Goal: Register for event/course

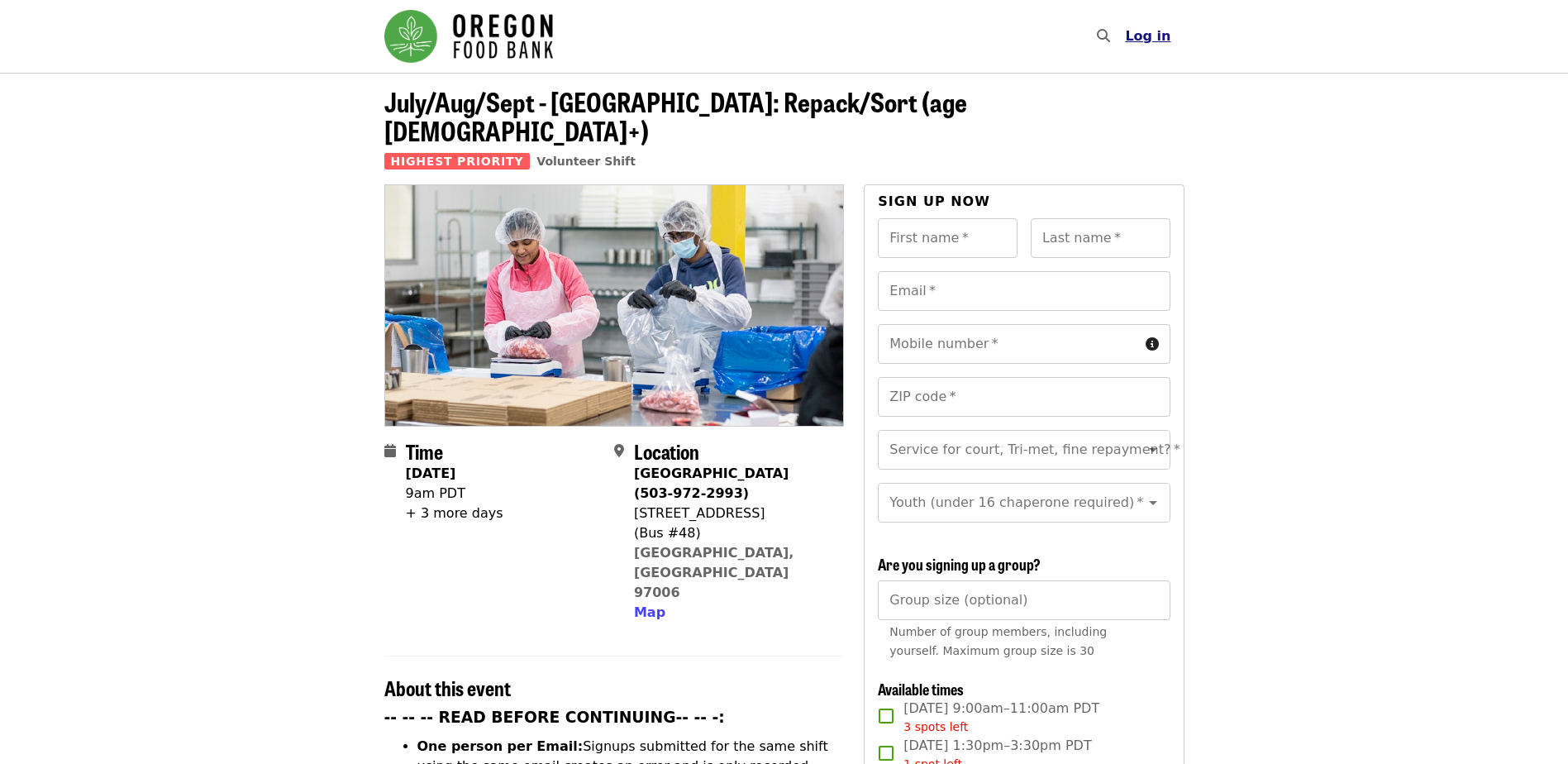
click at [1144, 37] on span "Log in" at bounding box center [1147, 35] width 45 height 15
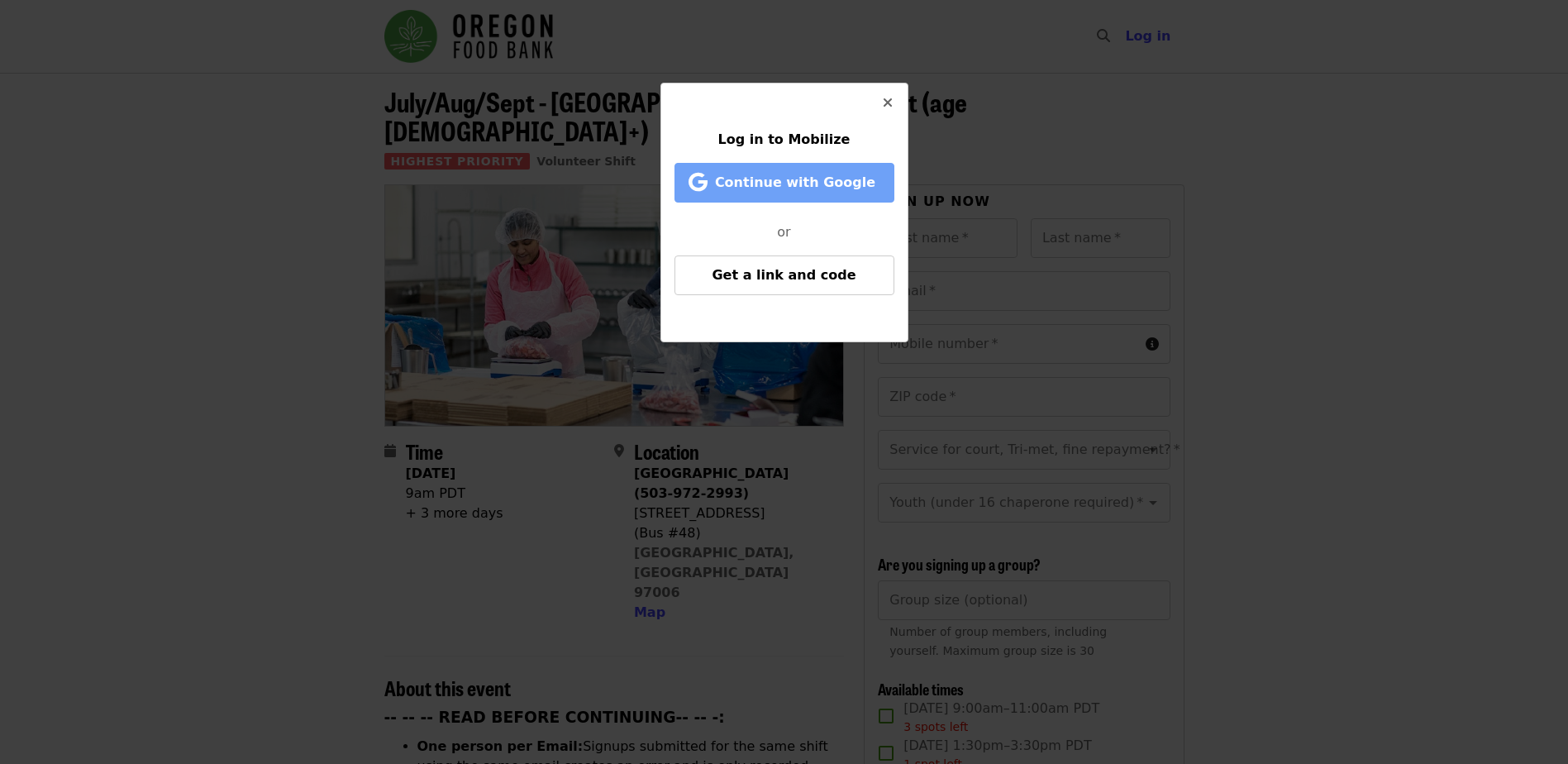
click at [828, 181] on span "Continue with Google" at bounding box center [795, 182] width 160 height 15
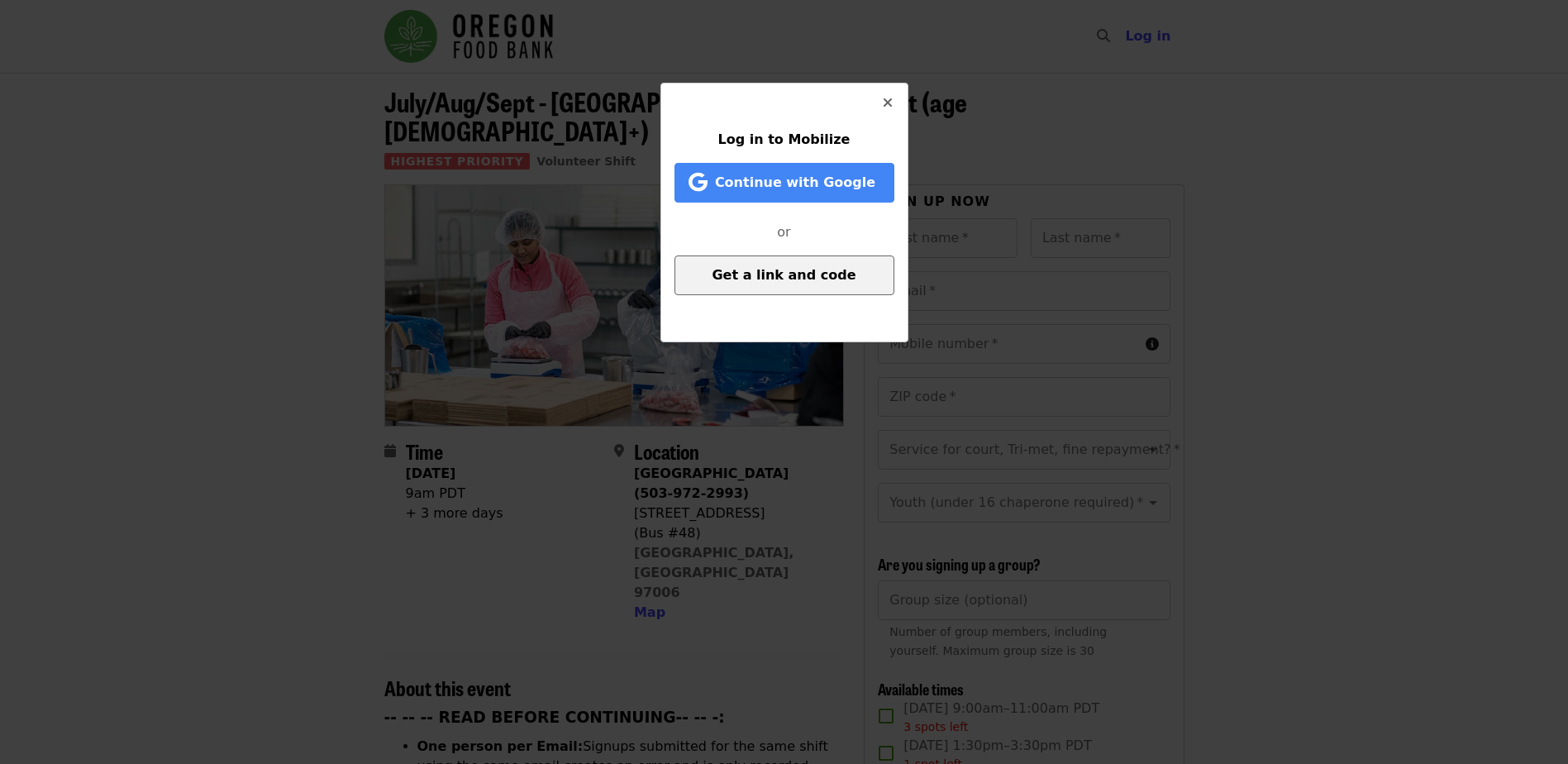
click at [815, 286] on button "Get a link and code" at bounding box center [784, 276] width 220 height 40
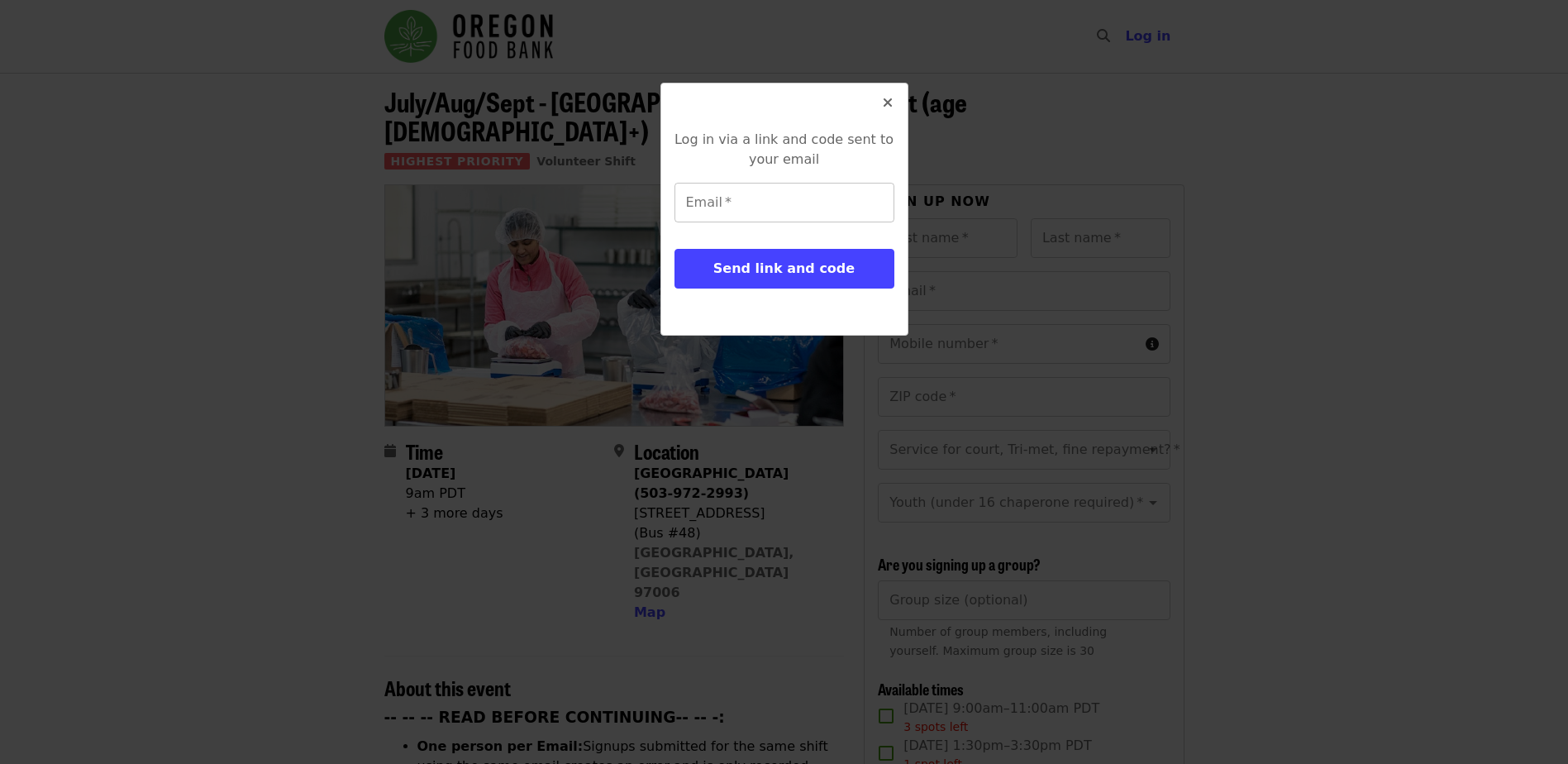
click at [703, 196] on input "Email   *" at bounding box center [784, 203] width 220 height 40
type input "**********"
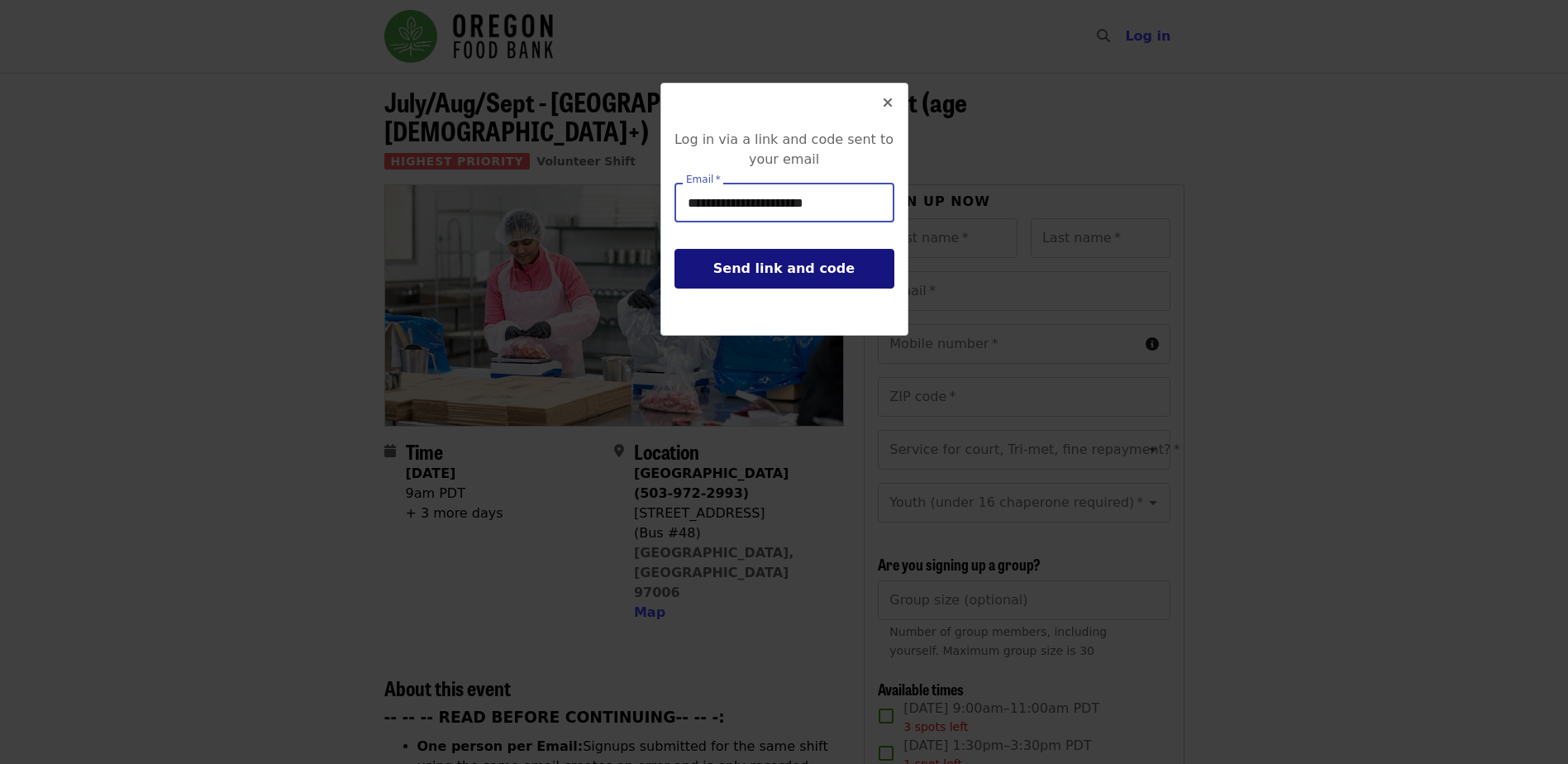
click at [757, 271] on span "Send link and code" at bounding box center [784, 268] width 141 height 15
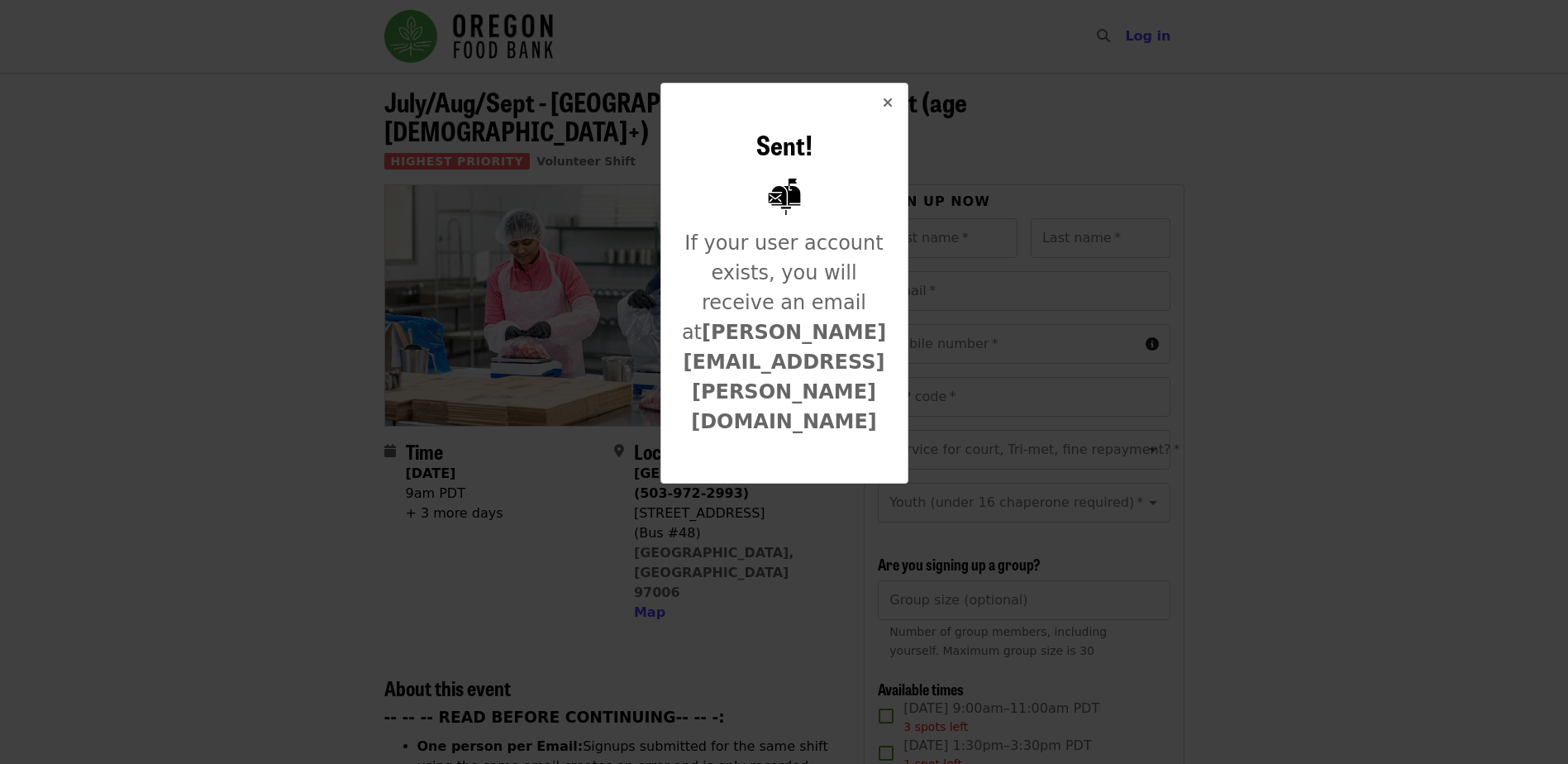
click at [884, 111] on icon "times icon" at bounding box center [887, 103] width 10 height 15
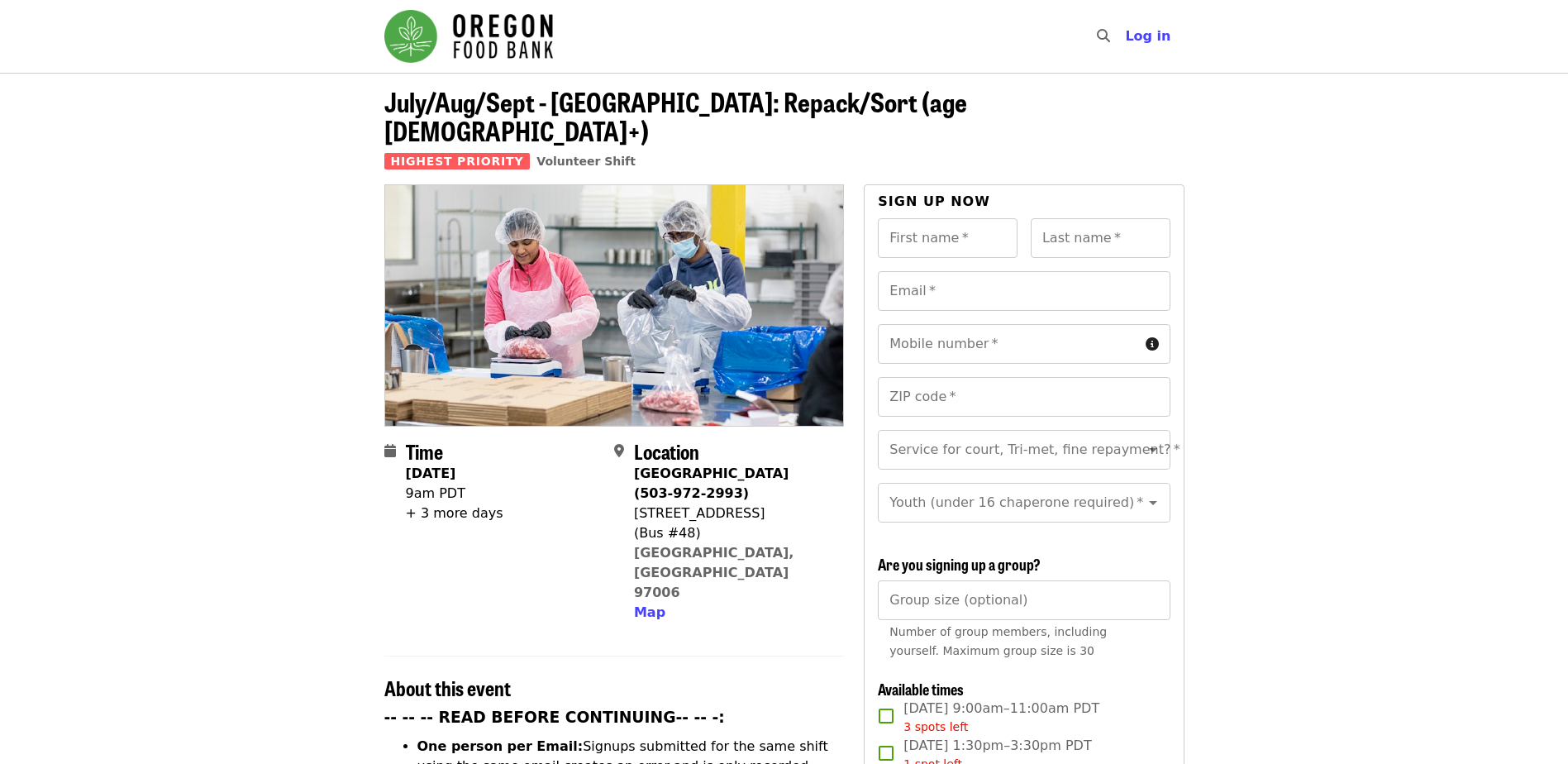
click at [1155, 32] on span "Log in" at bounding box center [1147, 35] width 45 height 15
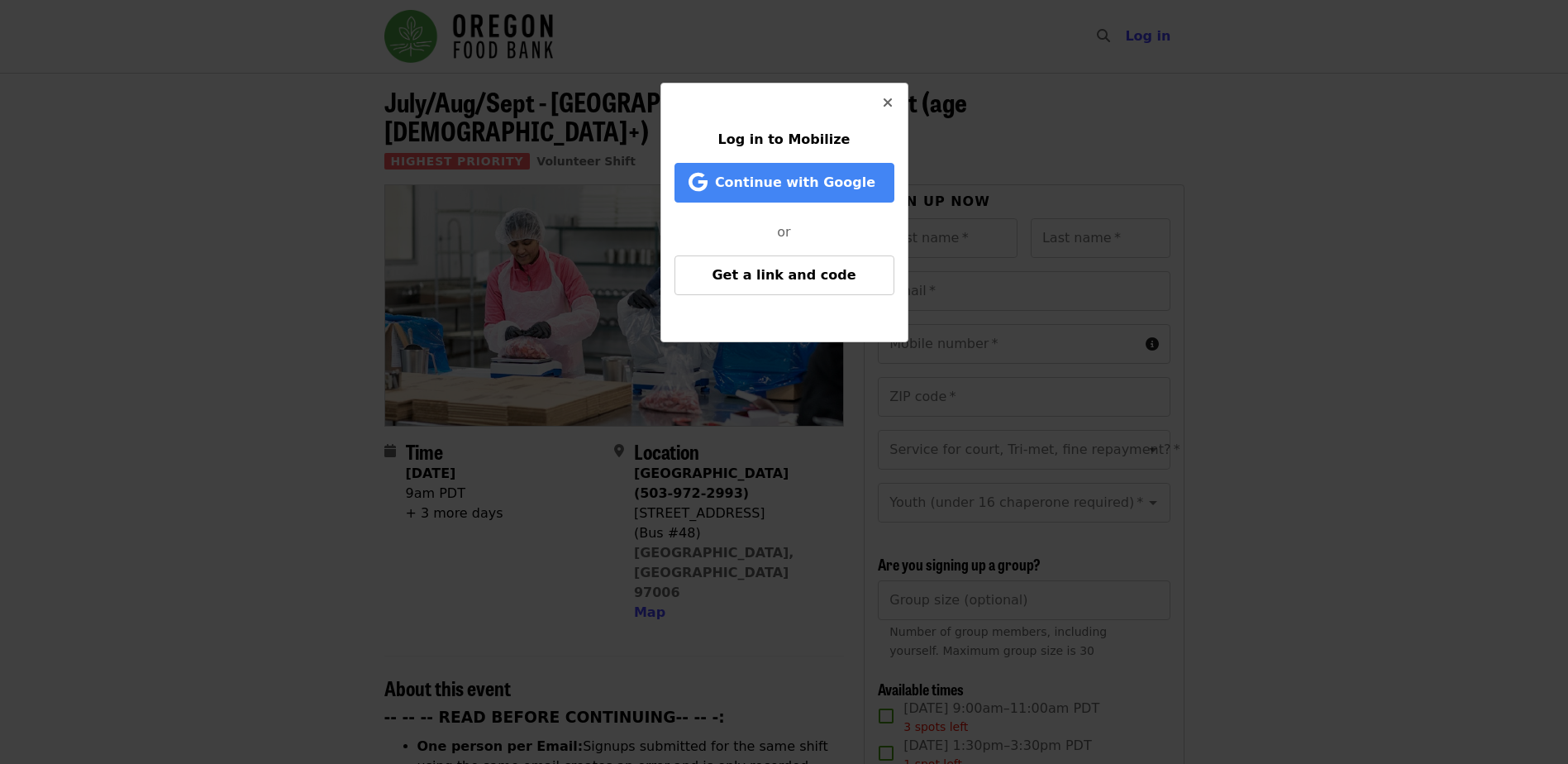
click at [893, 100] on button "Close" at bounding box center [888, 104] width 40 height 40
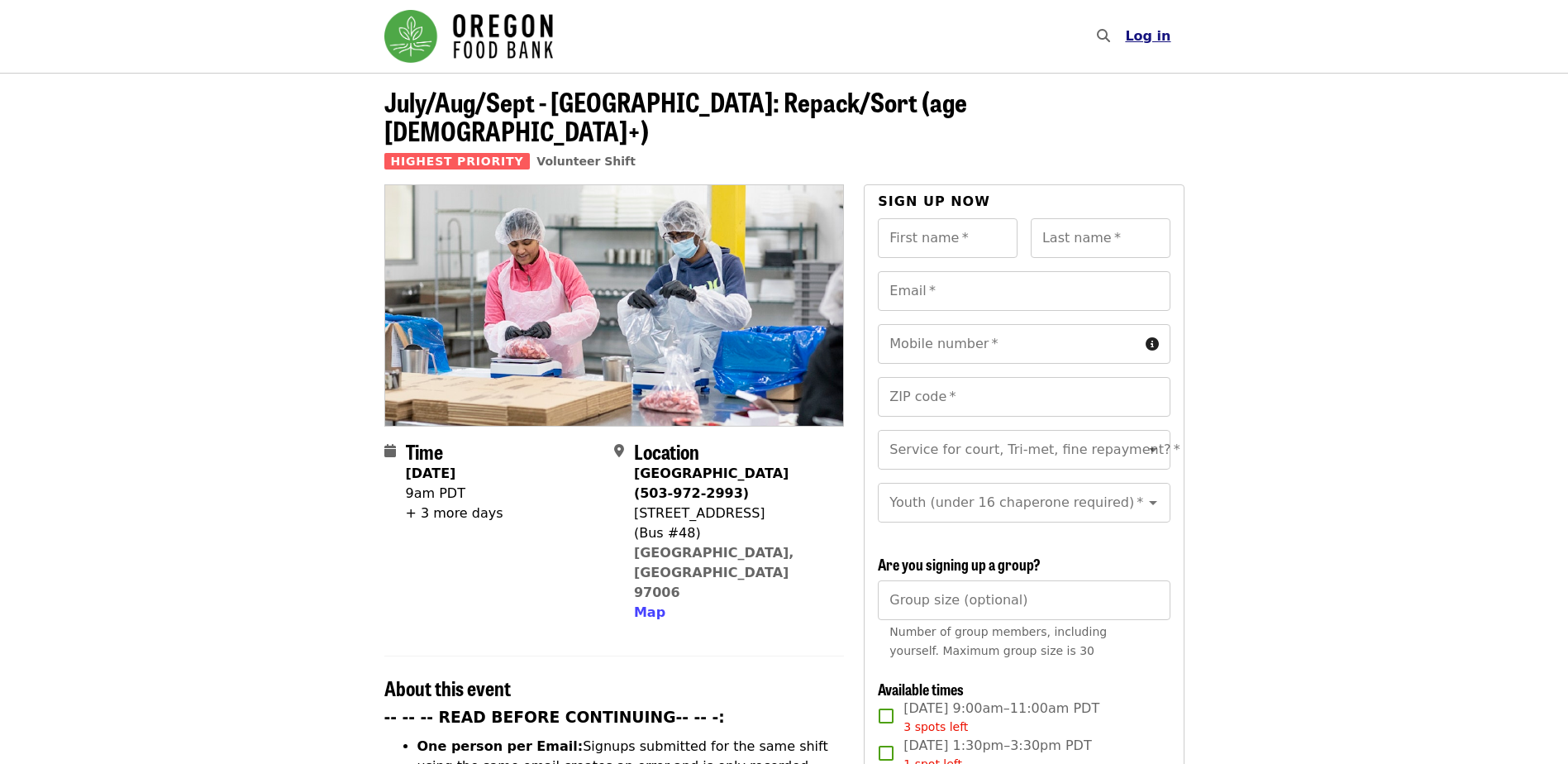
click at [1142, 35] on span "Log in" at bounding box center [1147, 35] width 45 height 15
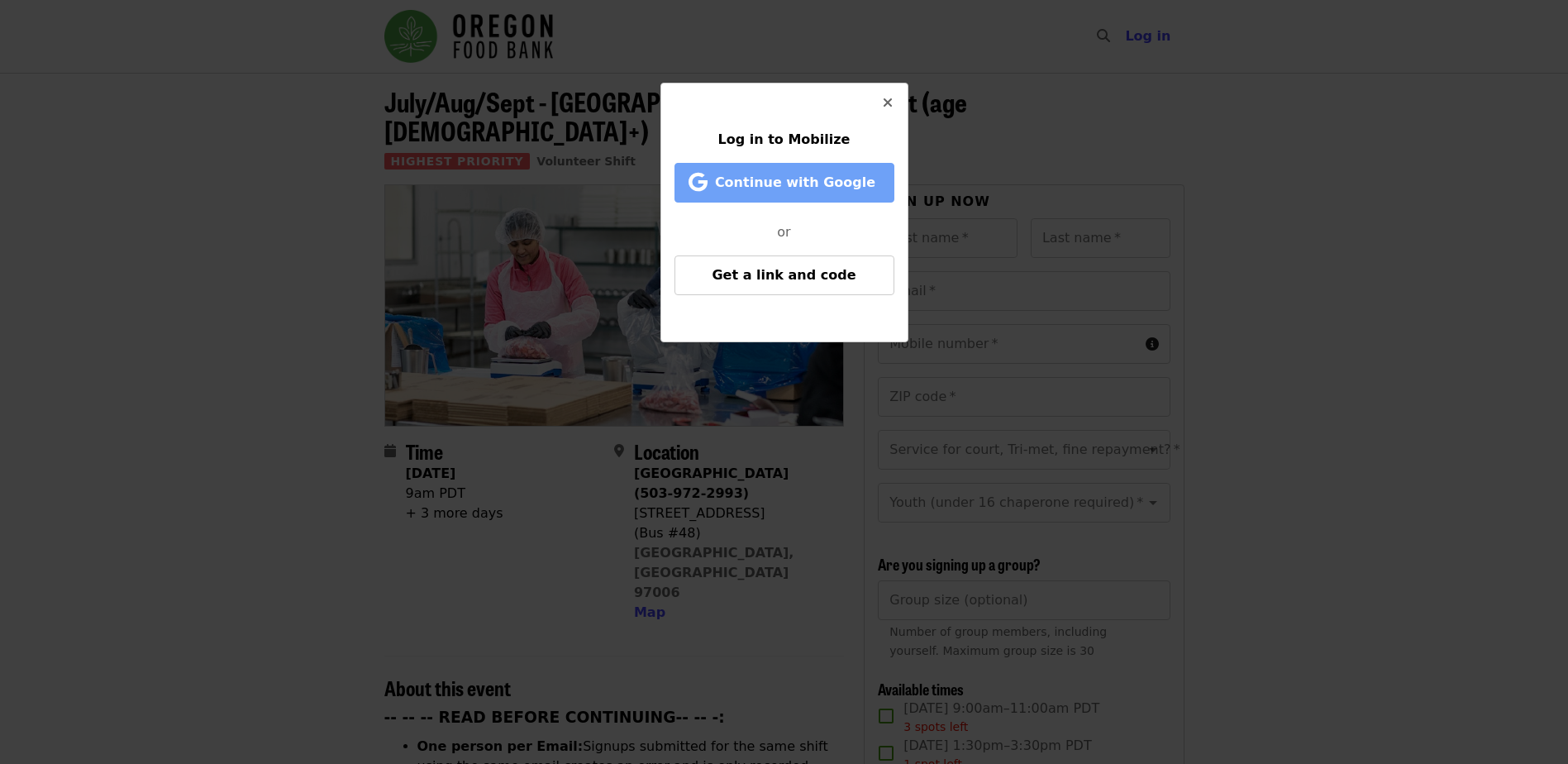
click at [853, 186] on span "Continue with Google" at bounding box center [795, 182] width 160 height 15
